Goal: Task Accomplishment & Management: Manage account settings

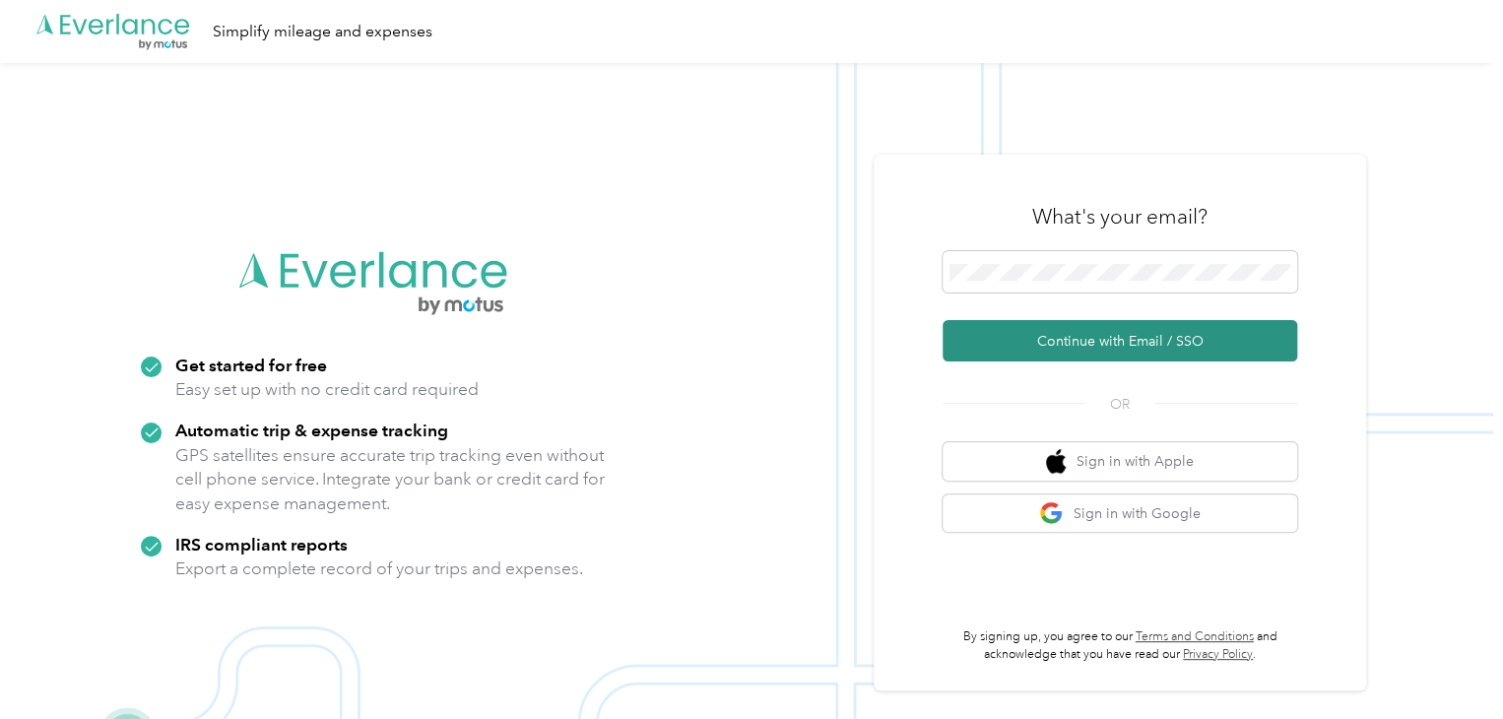
click at [1144, 352] on button "Continue with Email / SSO" at bounding box center [1119, 340] width 354 height 41
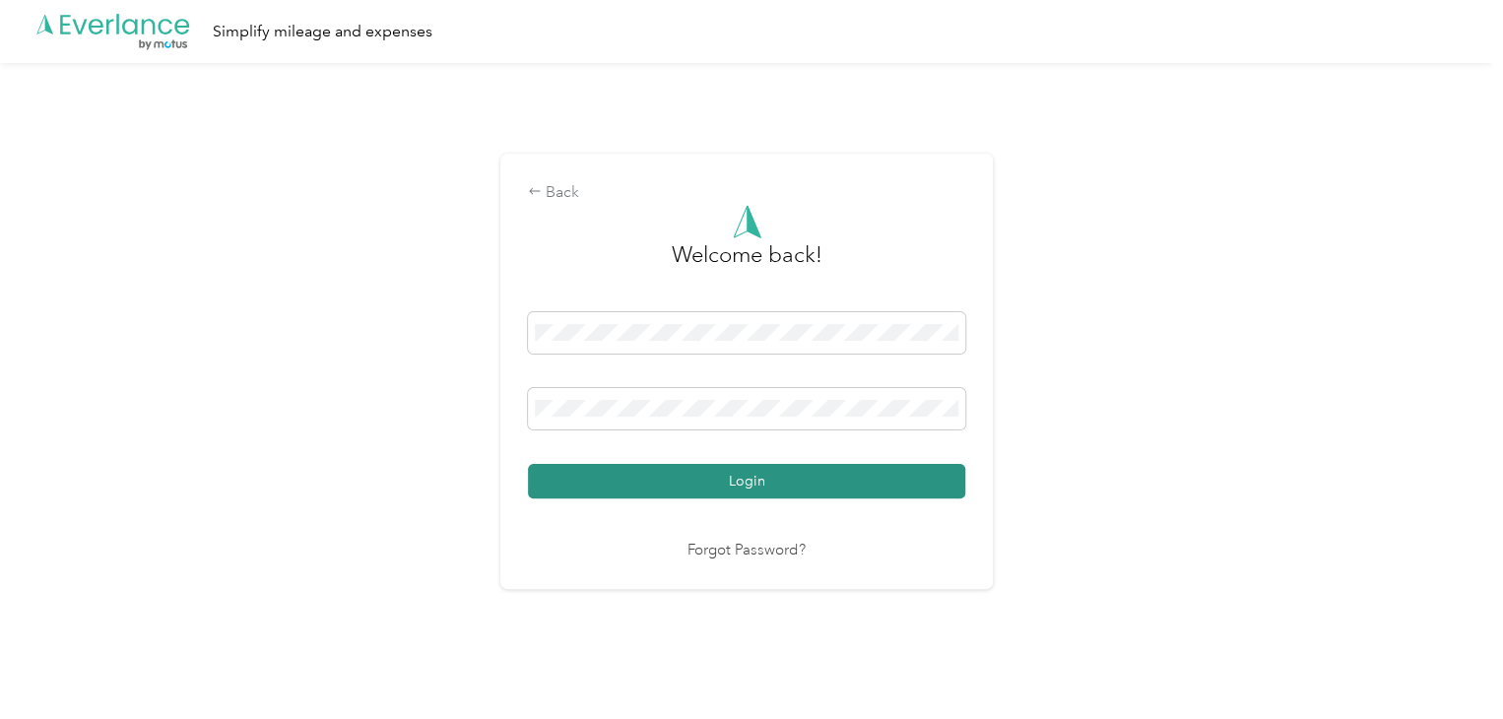
click at [922, 474] on button "Login" at bounding box center [746, 481] width 437 height 34
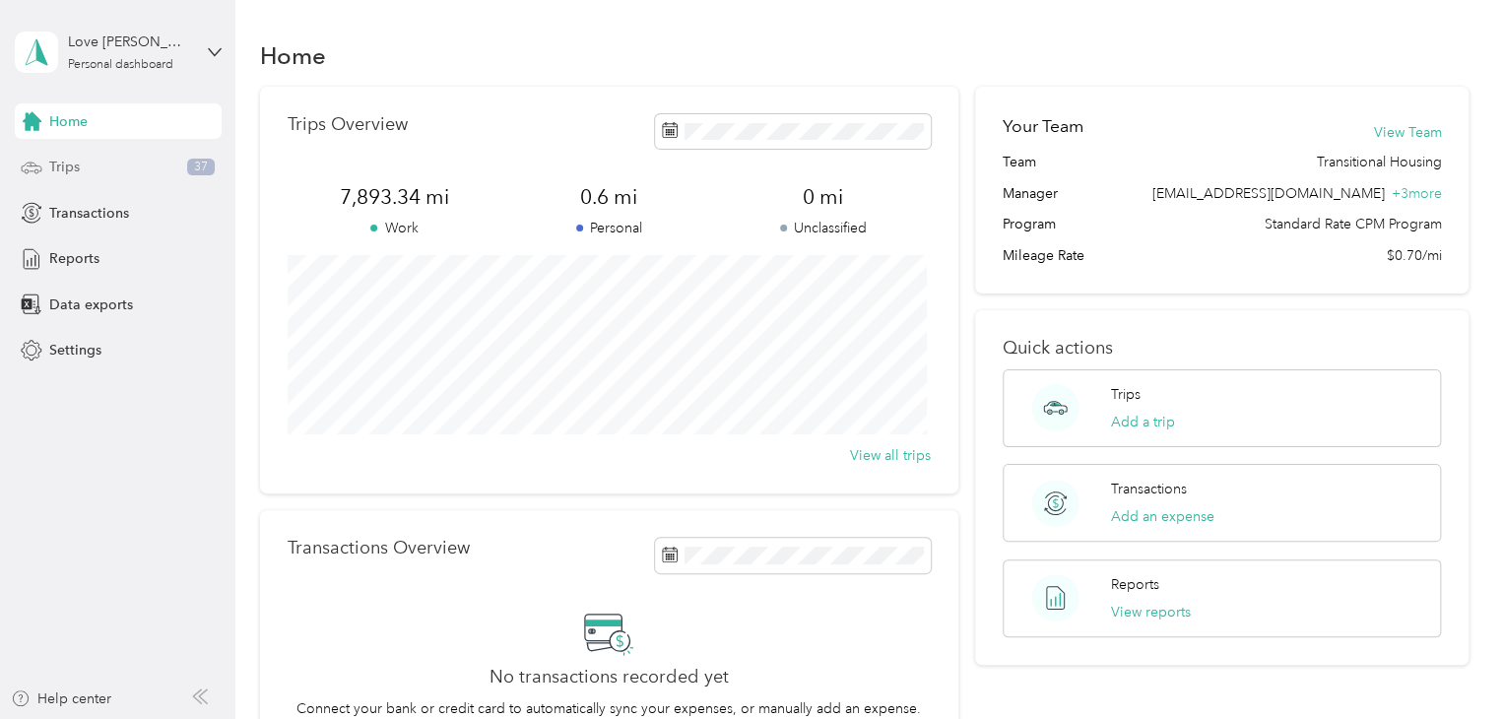
click at [117, 170] on div "Trips 37" at bounding box center [118, 167] width 207 height 35
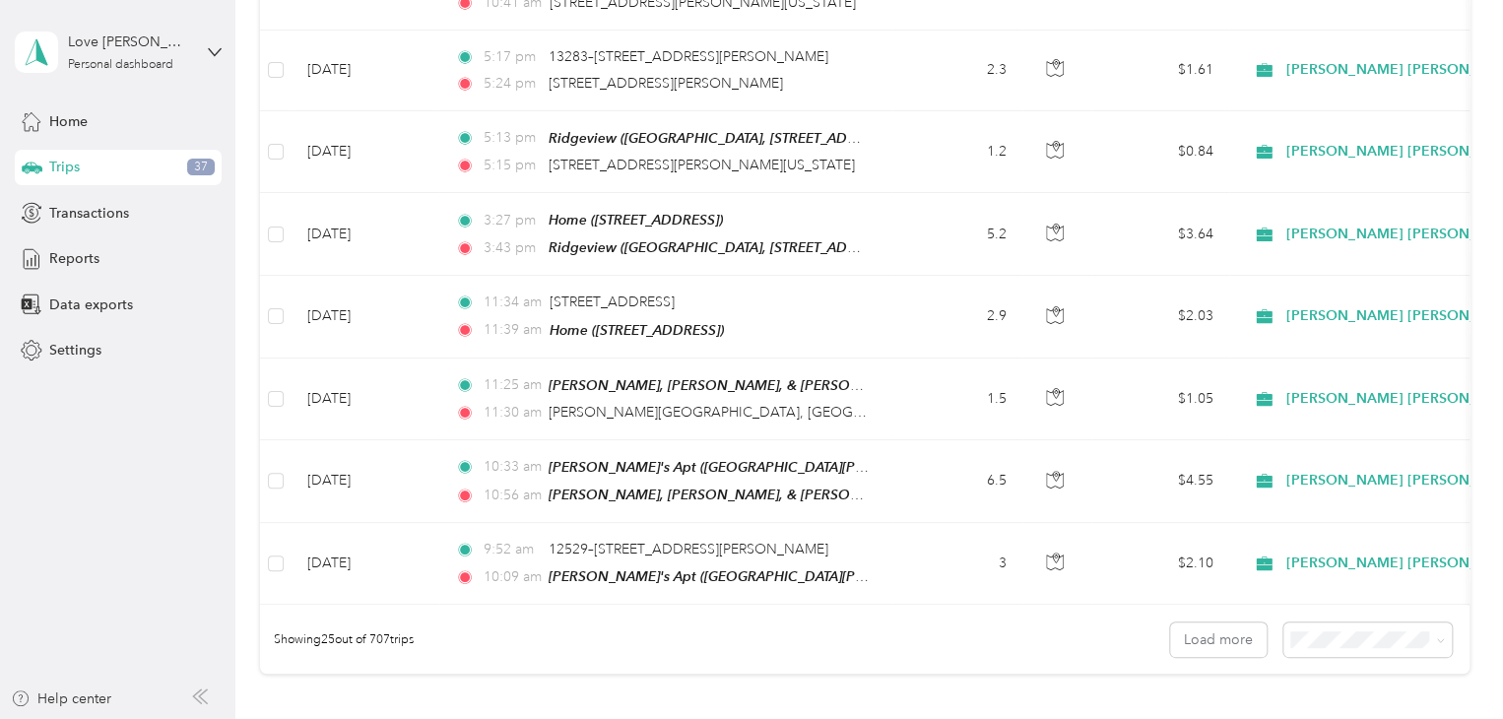
scroll to position [1837, 0]
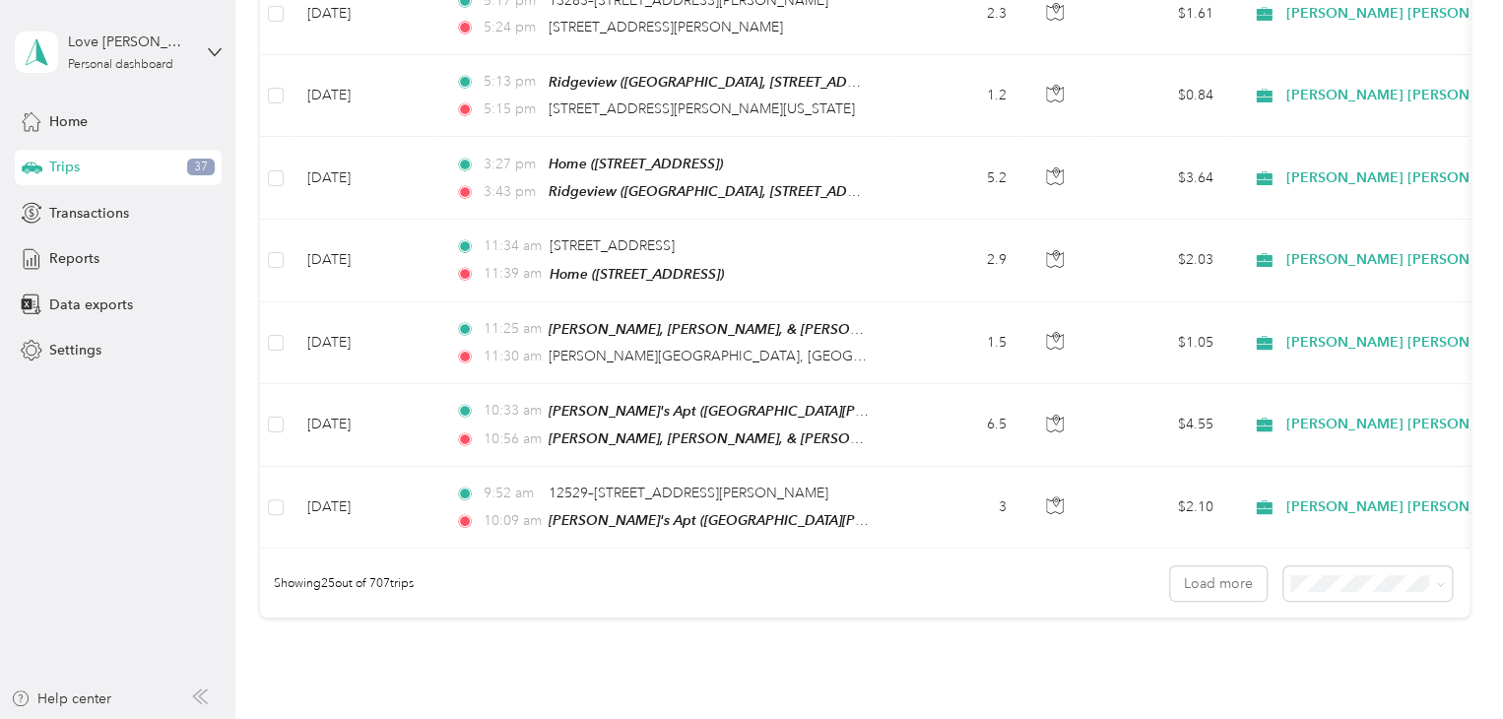
drag, startPoint x: 1204, startPoint y: 560, endPoint x: 1042, endPoint y: 678, distance: 200.9
click at [1232, 566] on button "Load more" at bounding box center [1218, 583] width 97 height 34
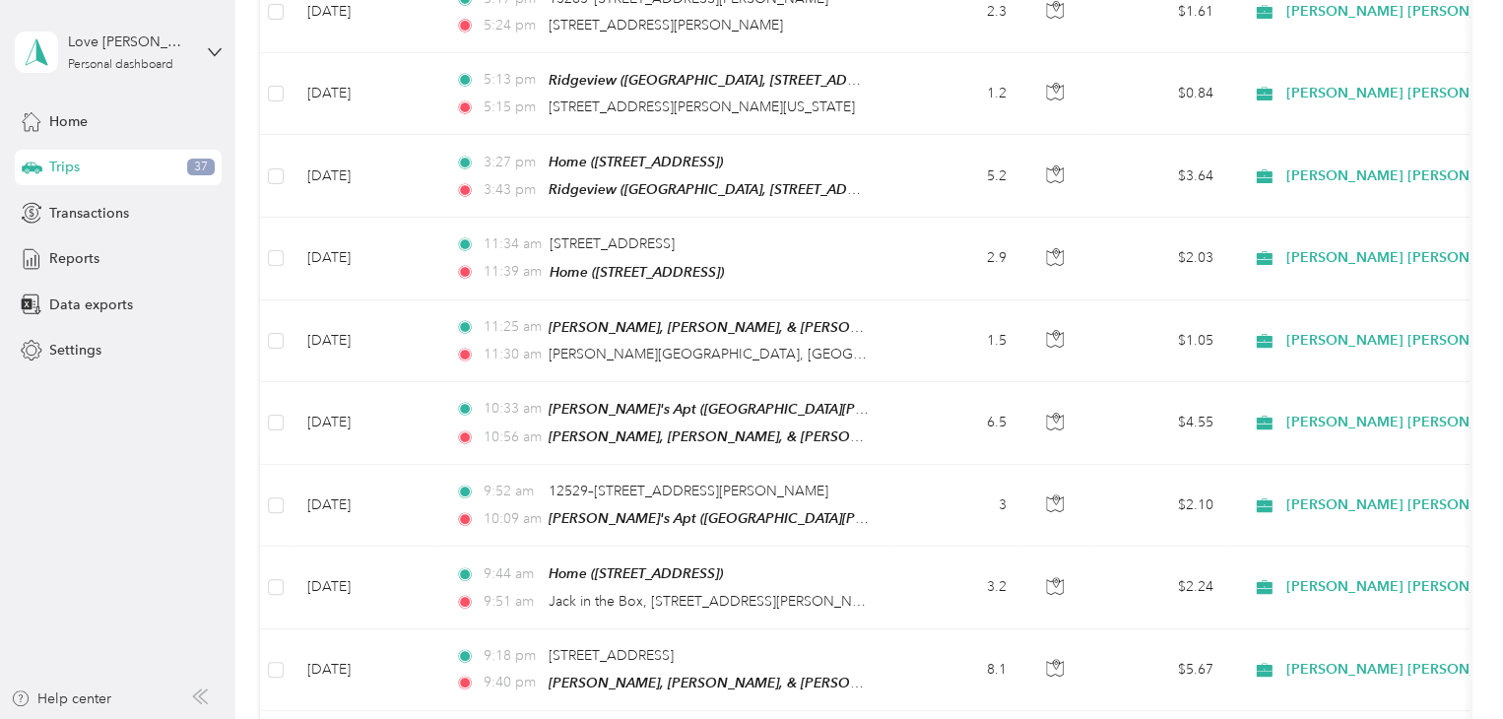
scroll to position [1670, 0]
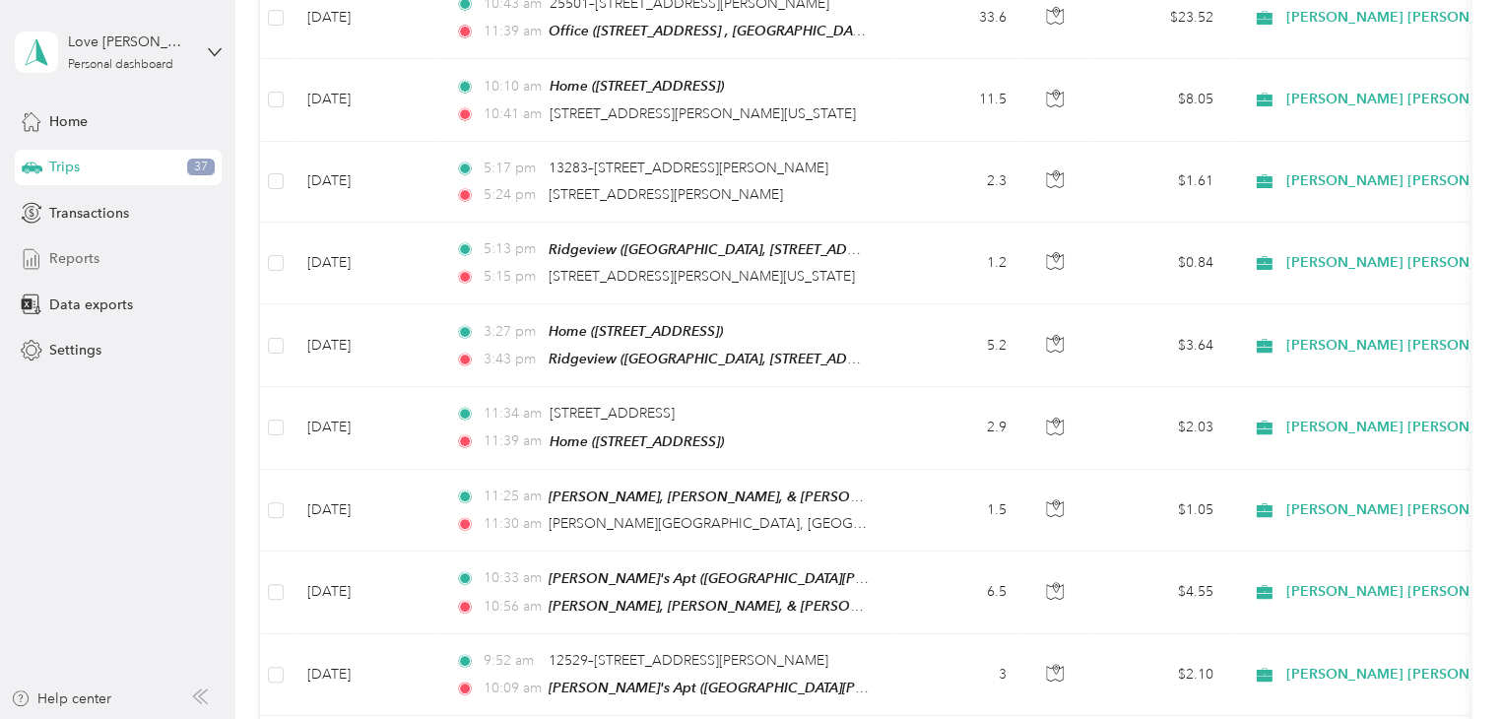
click at [79, 259] on span "Reports" at bounding box center [74, 258] width 50 height 21
